Goal: Task Accomplishment & Management: Manage account settings

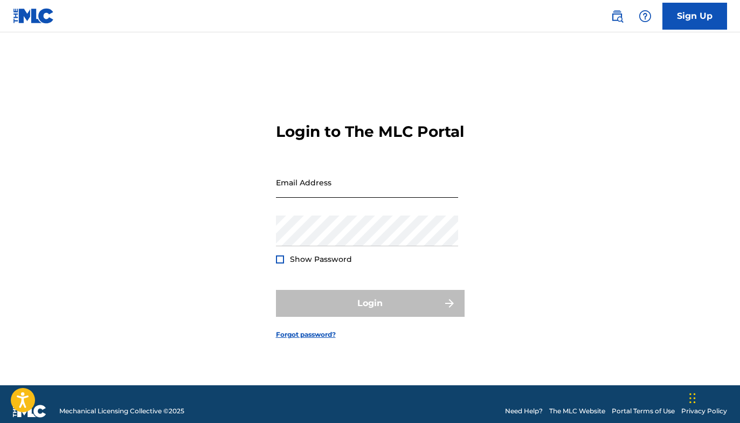
click at [321, 189] on input "Email Address" at bounding box center [367, 182] width 182 height 31
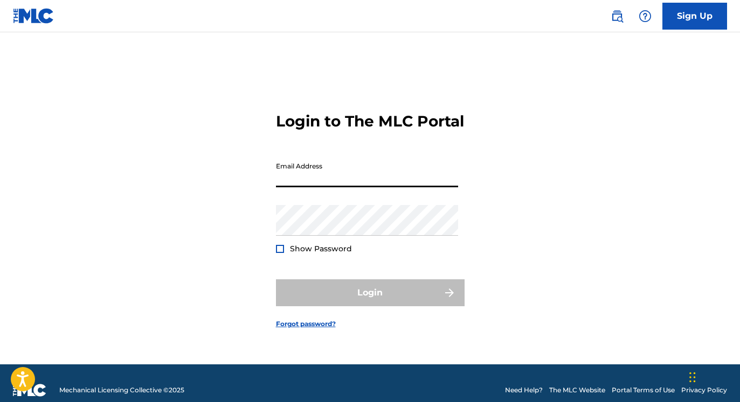
click at [321, 187] on input "Email Address" at bounding box center [367, 172] width 182 height 31
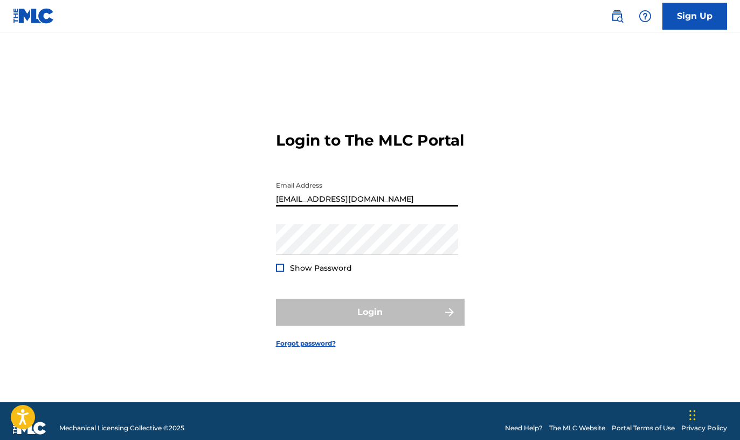
type input "[EMAIL_ADDRESS][DOMAIN_NAME]"
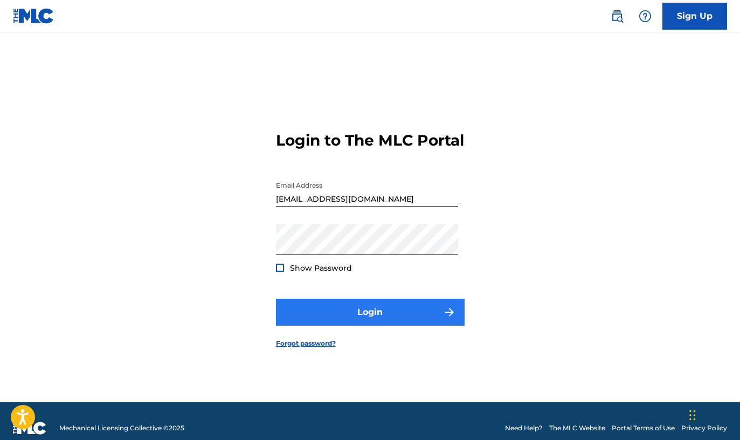
click at [363, 324] on button "Login" at bounding box center [370, 311] width 189 height 27
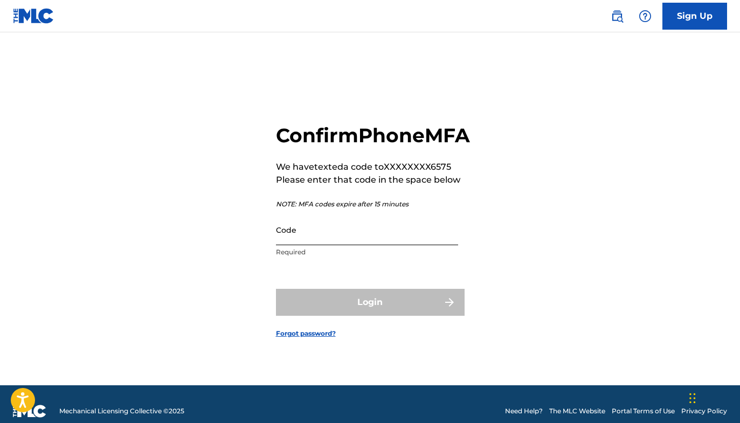
click at [330, 249] on div "Code Required" at bounding box center [367, 238] width 182 height 48
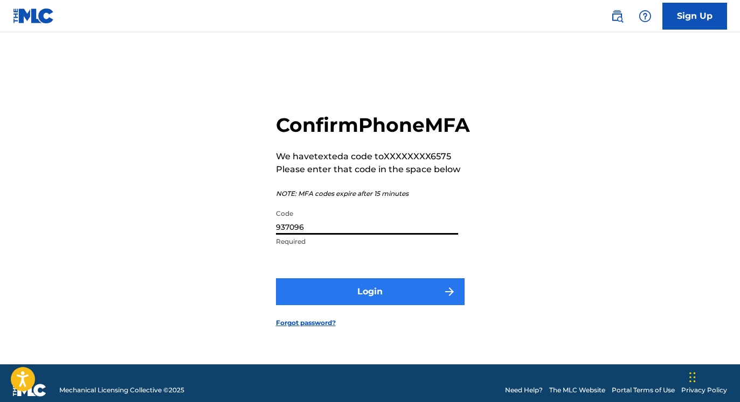
type input "937096"
click at [345, 303] on button "Login" at bounding box center [370, 292] width 189 height 27
